Goal: Information Seeking & Learning: Stay updated

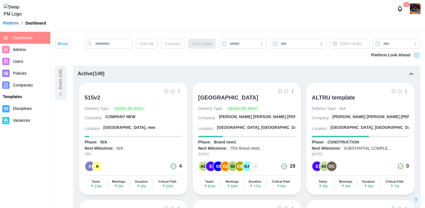
click at [399, 10] on icon "Notifications" at bounding box center [400, 8] width 4 height 4
